Goal: Navigation & Orientation: Go to known website

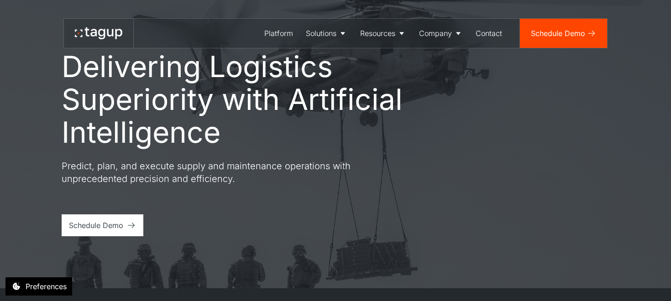
scroll to position [4, 0]
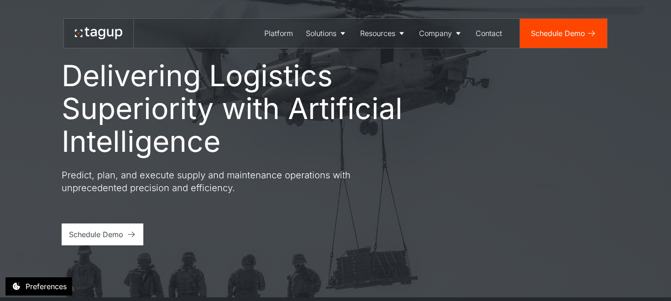
click at [518, 167] on div "Delivering Logistics Superiority with Artificial Intelligence Predict, plan, an…" at bounding box center [336, 152] width 548 height 186
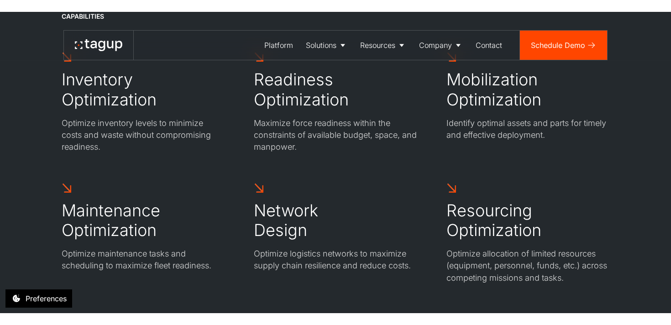
scroll to position [2597, 0]
